Goal: Navigation & Orientation: Find specific page/section

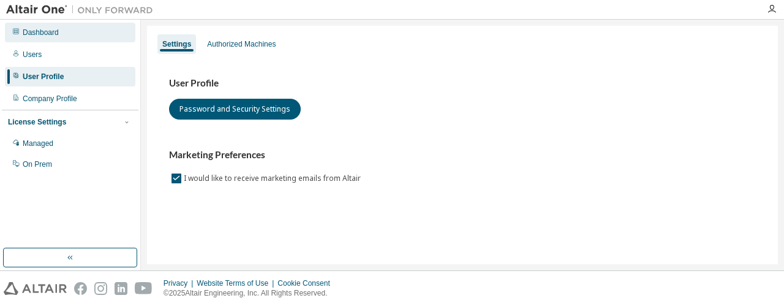
click at [47, 36] on div "Dashboard" at bounding box center [41, 33] width 36 height 10
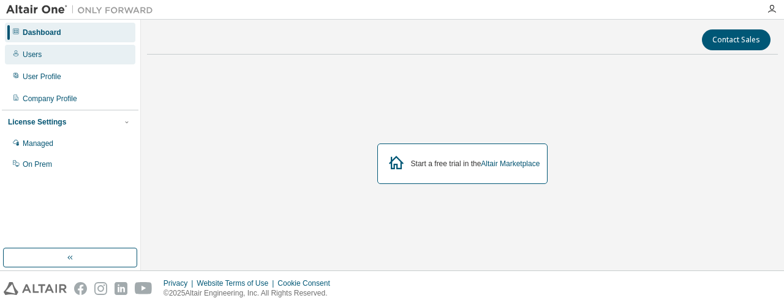
click at [47, 49] on div "Users" at bounding box center [70, 55] width 130 height 20
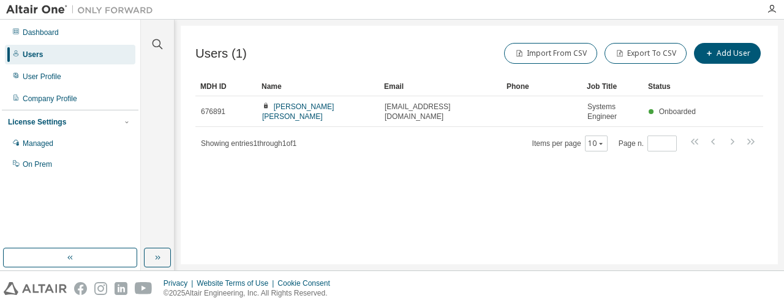
click at [41, 9] on img at bounding box center [82, 10] width 153 height 12
